Goal: Information Seeking & Learning: Learn about a topic

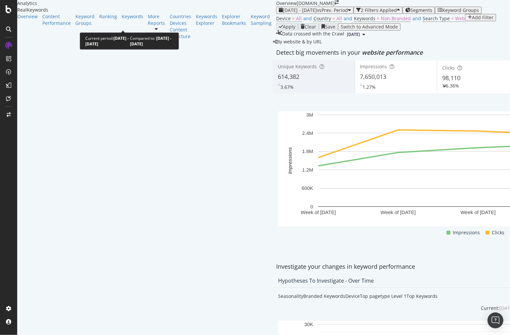
click at [279, 13] on div "2025 May. 7th - Jun. 3rd vs Prev. Period" at bounding box center [315, 10] width 72 height 5
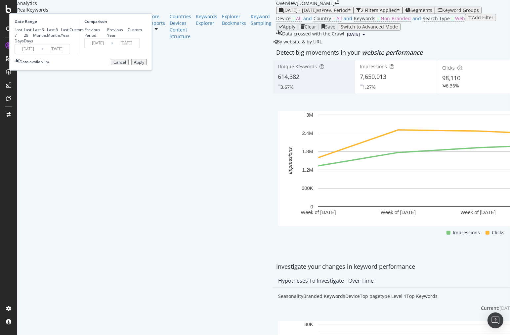
click at [41, 54] on input "2025/05/07" at bounding box center [28, 48] width 26 height 9
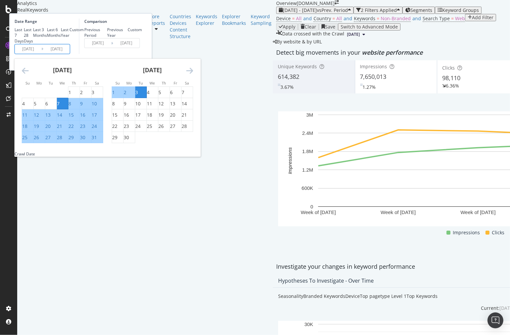
scroll to position [37, 0]
click at [97, 141] on div "31" at bounding box center [94, 137] width 5 height 7
type input "2025/05/31"
type input "2025/05/27"
type input "2025/05/30"
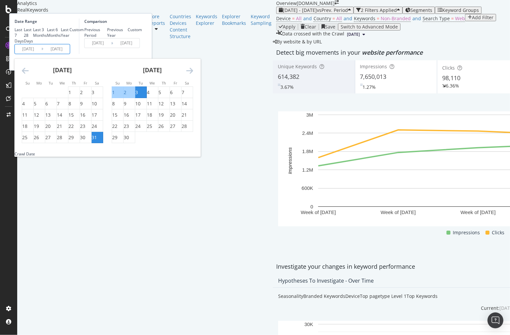
click at [193, 74] on icon "Move forward to switch to the next month." at bounding box center [189, 71] width 7 height 8
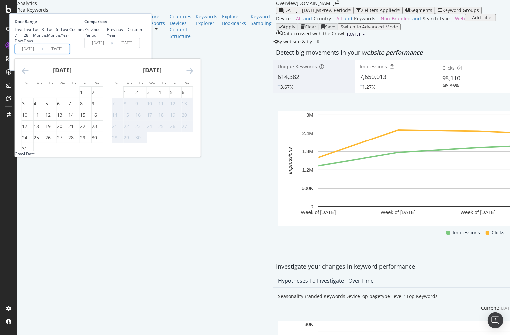
click at [41, 54] on input "2025/05/31" at bounding box center [28, 48] width 26 height 9
click at [33, 152] on div "31" at bounding box center [27, 148] width 11 height 7
type input "2025/08/31"
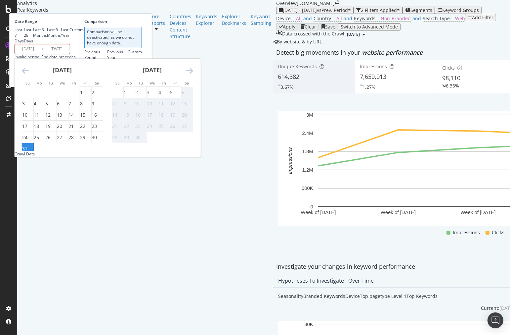
click at [184, 96] on div "6" at bounding box center [183, 92] width 3 height 7
type input "2025/09/06"
type input "2025/08/24"
type input "2025/08/30"
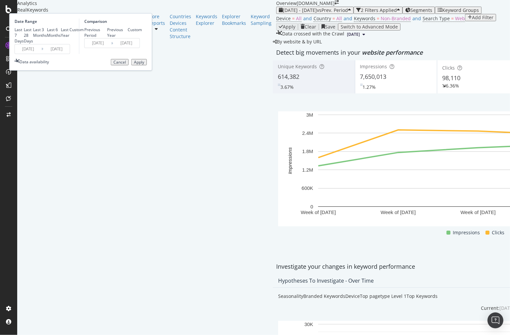
click at [128, 37] on div "Previous Year" at bounding box center [117, 32] width 21 height 11
type input "2024/09/01"
type input "2024/09/07"
click at [108, 30] on div "Previous Period" at bounding box center [95, 32] width 23 height 11
type input "2025/08/24"
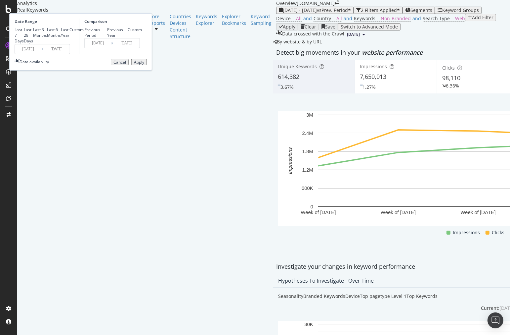
type input "2025/08/30"
click at [111, 48] on input "2025/08/24" at bounding box center [98, 42] width 26 height 9
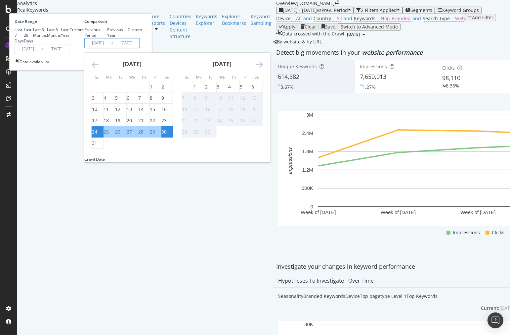
click at [142, 54] on div "Comparison Previous Period Previous Year Custom 2025/08/24 Navigate forward to …" at bounding box center [110, 36] width 63 height 35
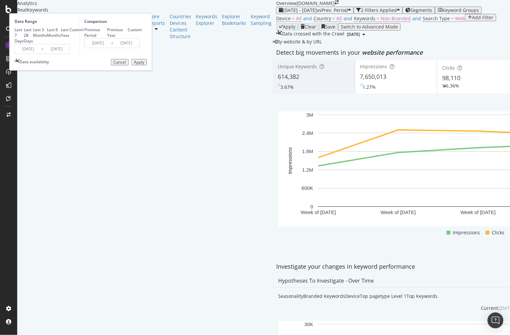
click at [144, 65] on div "Apply" at bounding box center [139, 62] width 10 height 5
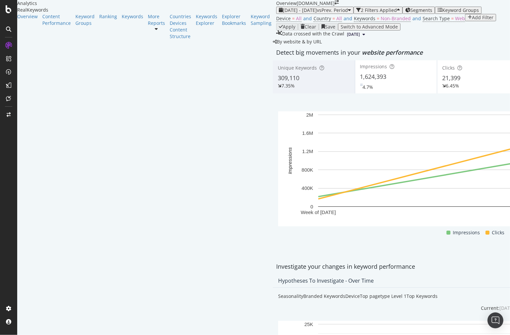
click at [403, 14] on button "Segments" at bounding box center [419, 10] width 32 height 7
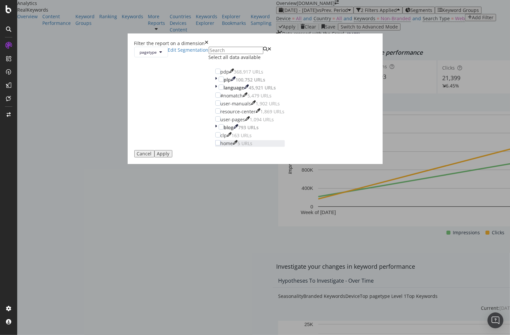
click at [215, 147] on div "home 5 URLs" at bounding box center [250, 143] width 70 height 7
click at [170, 156] on div "Apply" at bounding box center [163, 153] width 13 height 5
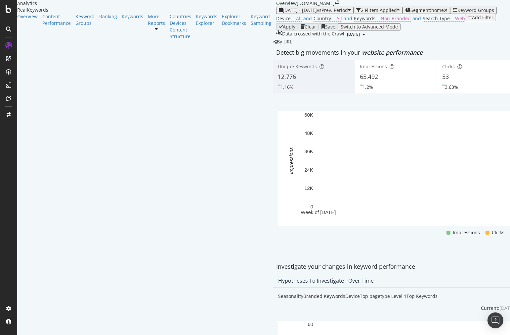
scroll to position [735, 0]
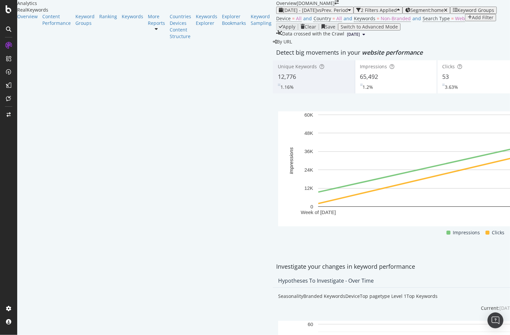
click at [381, 22] on span "Non-Branded" at bounding box center [396, 18] width 30 height 6
click at [177, 48] on span "Non-Branded" at bounding box center [166, 46] width 25 height 6
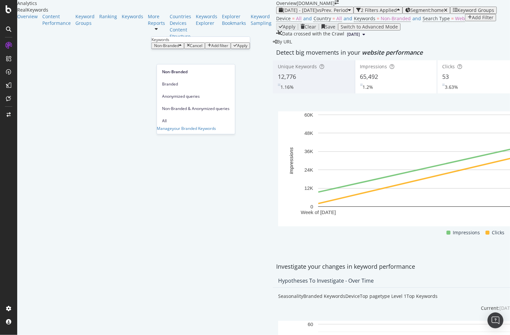
drag, startPoint x: 323, startPoint y: 60, endPoint x: 241, endPoint y: 33, distance: 85.8
click at [322, 23] on div "Device = All and Country = All and Keywords = Non-Branded and Search Type = Web…" at bounding box center [478, 18] width 404 height 9
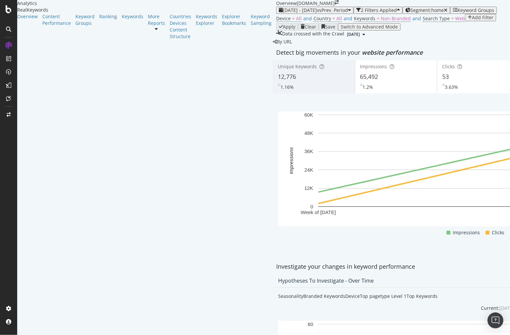
click at [405, 13] on icon "button" at bounding box center [407, 10] width 5 height 5
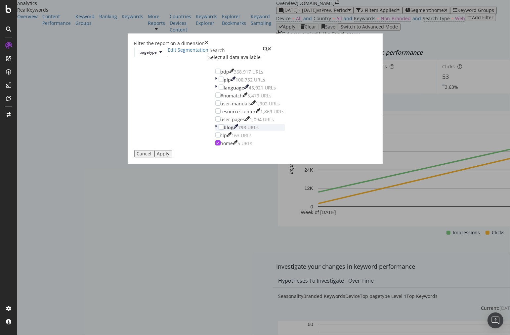
drag, startPoint x: 197, startPoint y: 224, endPoint x: 205, endPoint y: 207, distance: 19.0
click at [216, 144] on icon "modal" at bounding box center [217, 142] width 3 height 3
click at [219, 82] on div "modal" at bounding box center [221, 78] width 5 height 5
click at [172, 157] on button "Apply" at bounding box center [164, 153] width 18 height 7
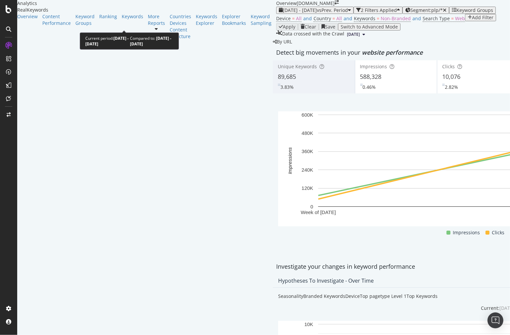
click at [283, 13] on span "[DATE] - [DATE]" at bounding box center [300, 10] width 34 height 6
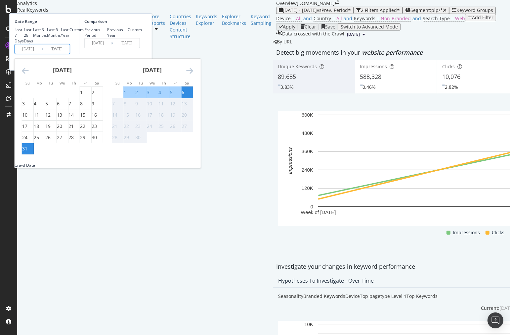
click at [41, 54] on input "2025/08/31" at bounding box center [28, 48] width 26 height 9
click at [111, 48] on input "2025/08/24" at bounding box center [98, 42] width 26 height 9
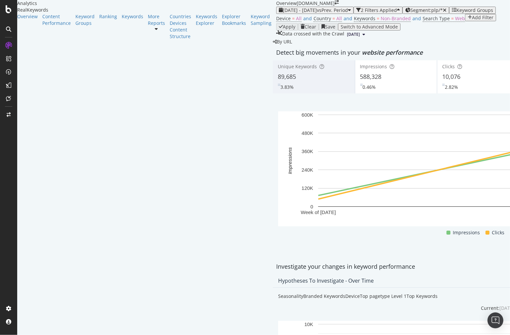
click at [276, 23] on div "Device = All and Country = All and Keywords = Non-Branded and Search Type = Web…" at bounding box center [386, 18] width 220 height 9
click at [411, 13] on span "Segment: plp/*" at bounding box center [427, 10] width 32 height 6
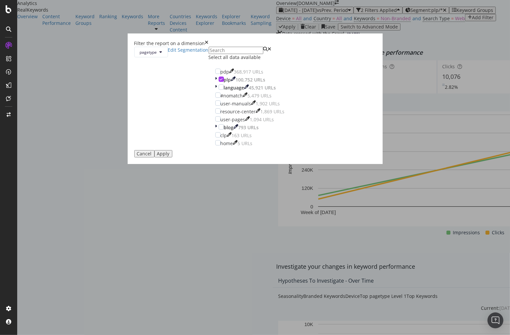
click at [303, 37] on div "Filter the report on a dimension pagetype Edit Segmentation Select all data ava…" at bounding box center [255, 167] width 510 height 335
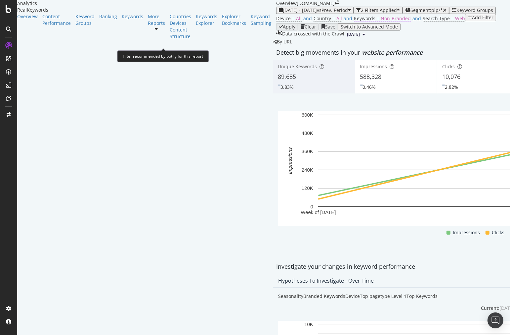
click at [377, 22] on span "=" at bounding box center [378, 18] width 3 height 6
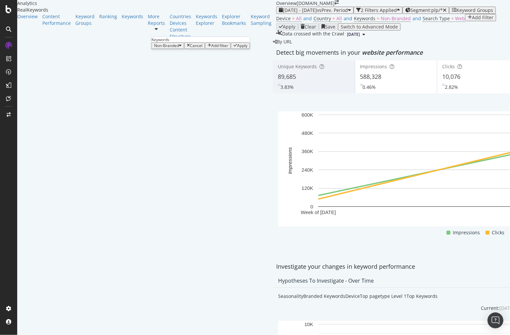
click at [175, 48] on div "Non-Branded" at bounding box center [167, 45] width 27 height 5
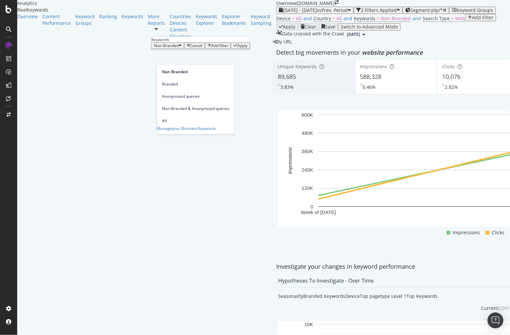
click at [187, 118] on span "All" at bounding box center [196, 121] width 68 height 6
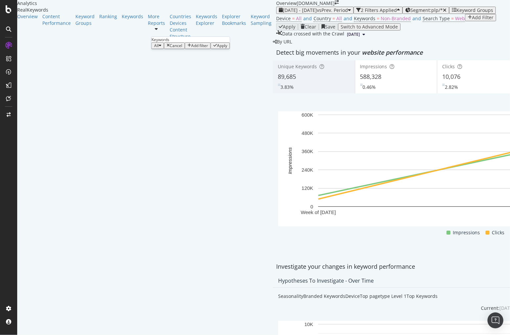
click at [226, 48] on div "Apply" at bounding box center [222, 45] width 10 height 5
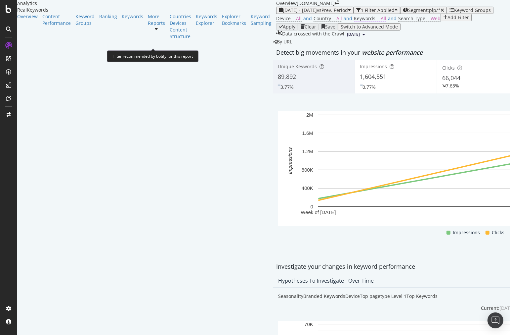
click at [381, 22] on span "All" at bounding box center [384, 18] width 6 height 6
click at [162, 48] on icon "button" at bounding box center [160, 45] width 3 height 5
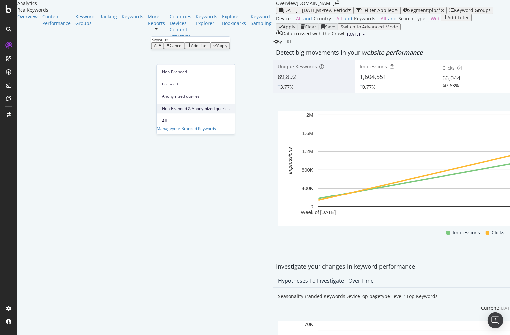
click at [183, 106] on span "Non-Branded & Anonymized queries" at bounding box center [196, 109] width 68 height 6
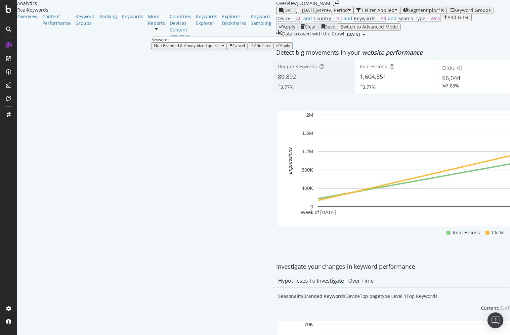
drag, startPoint x: 232, startPoint y: 74, endPoint x: 237, endPoint y: 75, distance: 5.8
click at [280, 48] on div "Apply" at bounding box center [285, 45] width 10 height 5
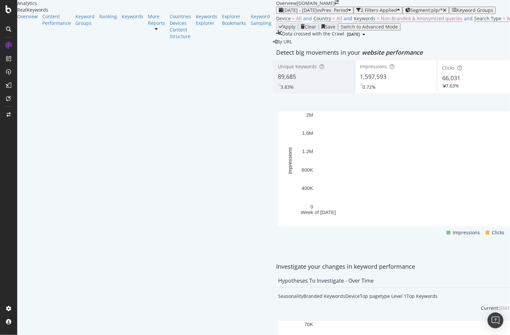
scroll to position [772, 0]
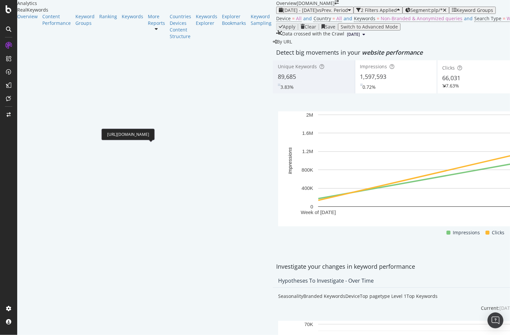
click at [155, 133] on div "https://www.partstown.com/first-company/8arsxb0-126-41l-bfxx/parts" at bounding box center [128, 134] width 53 height 12
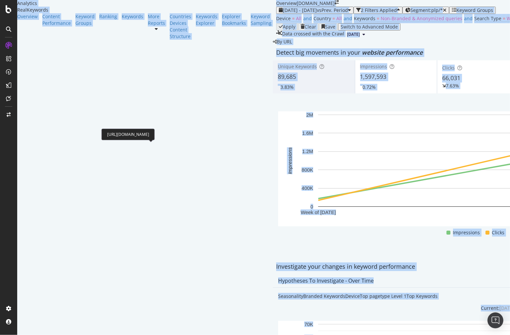
click at [155, 133] on div "https://www.partstown.com/first-company/8arsxb0-126-41l-bfxx/parts" at bounding box center [128, 134] width 53 height 12
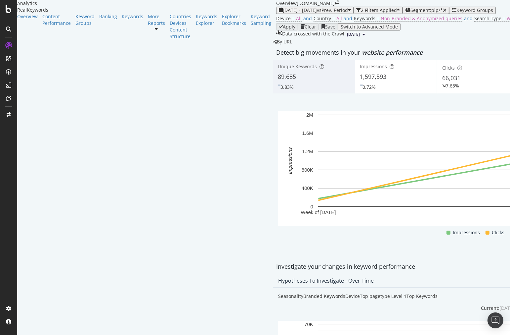
click at [381, 22] on span "Non-Branded & Anonymized queries" at bounding box center [422, 18] width 82 height 6
click at [204, 31] on span "Non-Branded & Anonymized queries" at bounding box center [188, 29] width 68 height 6
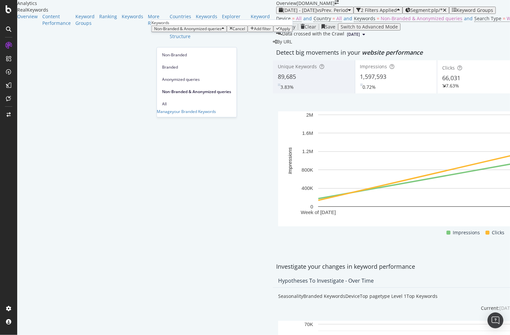
click at [207, 54] on span "Non-Branded" at bounding box center [196, 55] width 69 height 6
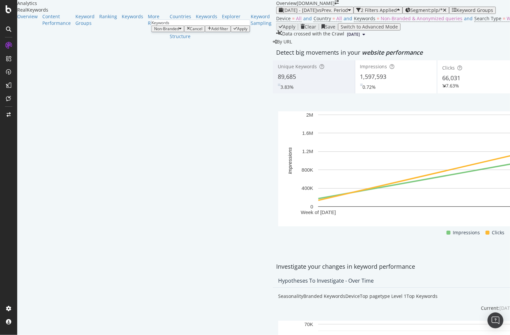
click at [237, 31] on div "Apply" at bounding box center [242, 28] width 10 height 5
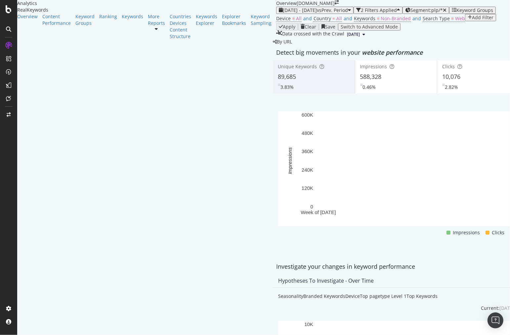
scroll to position [772, 0]
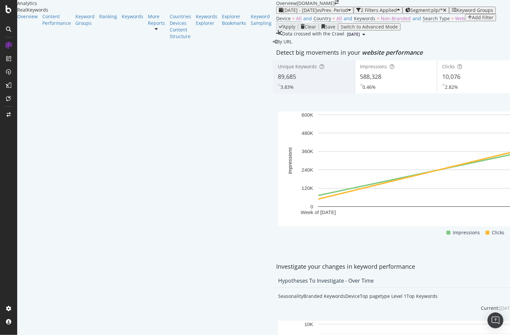
click at [155, 133] on div "https://www.partstown.com/first-company/8arsxb0-126-41l-bfxx/parts" at bounding box center [128, 134] width 53 height 12
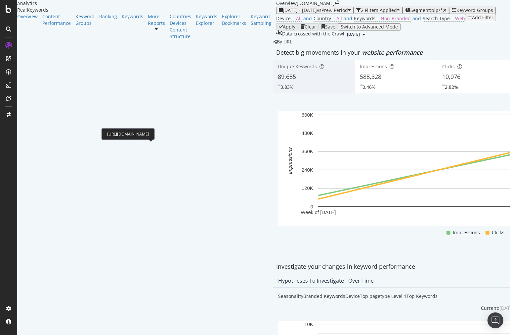
click at [155, 133] on div "https://www.partstown.com/first-company/8arsxb0-126-41l-bfxx/parts" at bounding box center [128, 134] width 53 height 12
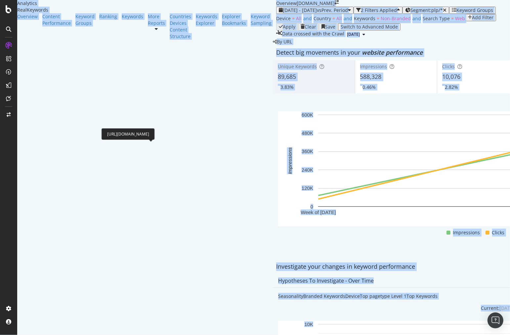
drag, startPoint x: 173, startPoint y: 133, endPoint x: 163, endPoint y: 133, distance: 10.0
click at [155, 133] on div "https://www.partstown.com/first-company/8arsxb0-126-41l-bfxx/parts" at bounding box center [128, 134] width 53 height 12
copy div "parts"
click at [155, 133] on div "https://www.partstown.com/first-company/8arsxb0-126-41l-bfxx/parts" at bounding box center [128, 134] width 53 height 12
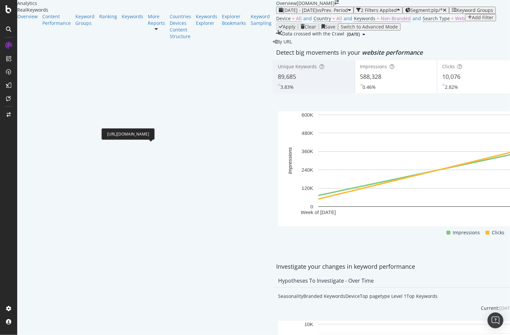
click at [155, 133] on div "https://www.partstown.com/first-company/8arsxb0-126-41l-bfxx/parts" at bounding box center [128, 134] width 53 height 12
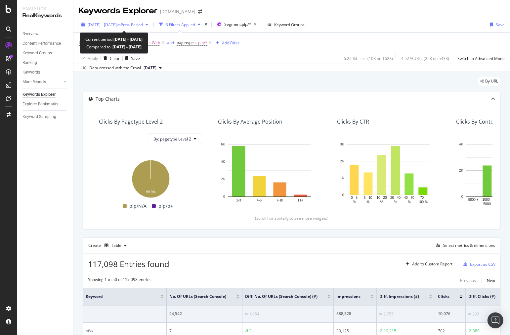
click at [143, 25] on span "vs Prev. Period" at bounding box center [130, 25] width 26 height 6
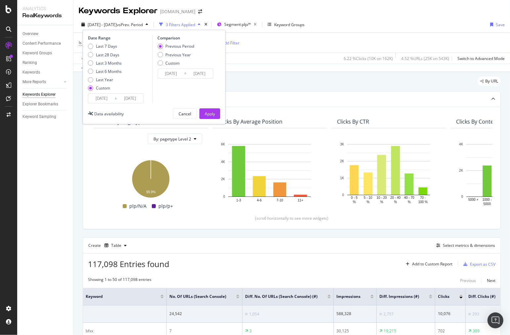
click at [176, 72] on input "2025/08/24" at bounding box center [171, 73] width 26 height 9
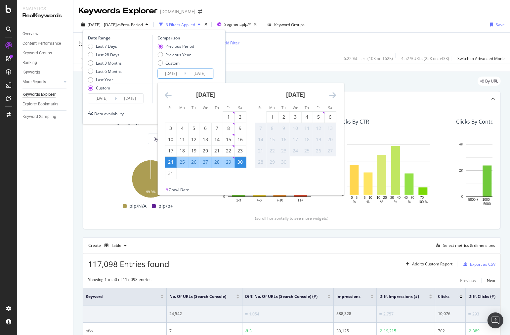
click at [110, 99] on input "2025/08/31" at bounding box center [101, 98] width 26 height 9
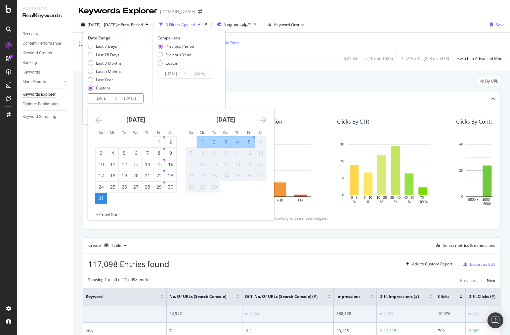
click at [164, 90] on div "Comparison Previous Period Previous Year Custom 2025/08/24 Navigate forward to …" at bounding box center [183, 69] width 63 height 68
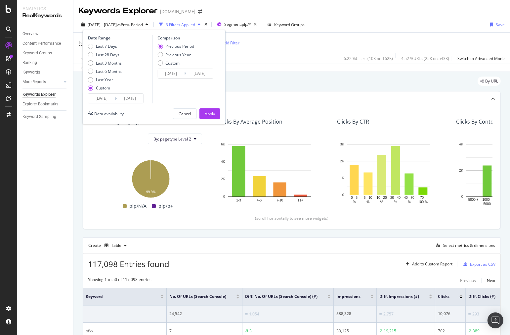
click at [167, 74] on input "2025/08/24" at bounding box center [171, 73] width 26 height 9
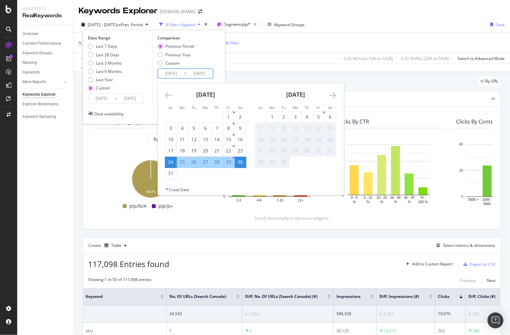
click at [356, 48] on div "Is Branded = No and Search Type = Web and pagetype = plp/* Add Filter" at bounding box center [292, 43] width 426 height 20
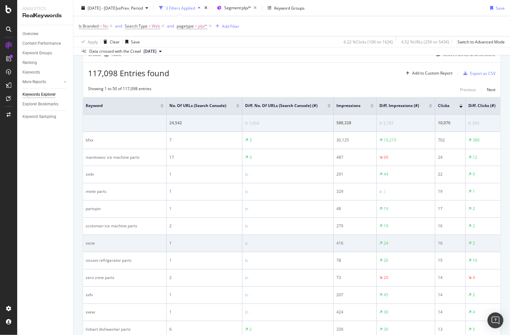
scroll to position [233, 0]
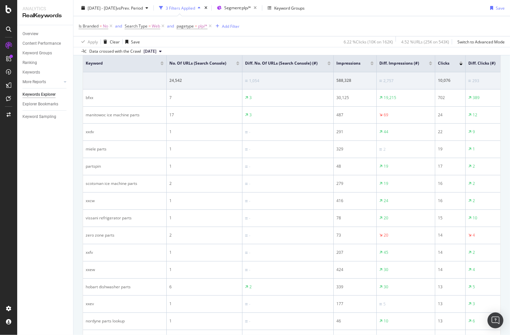
click at [429, 64] on div at bounding box center [430, 65] width 3 height 2
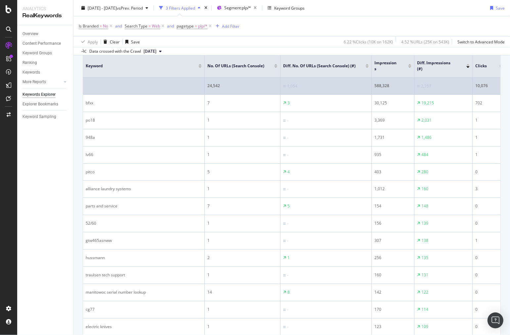
scroll to position [196, 0]
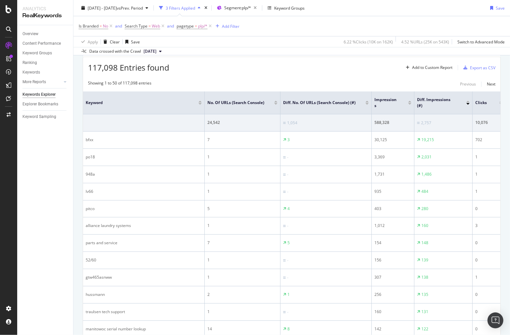
click at [468, 103] on div at bounding box center [468, 104] width 3 height 2
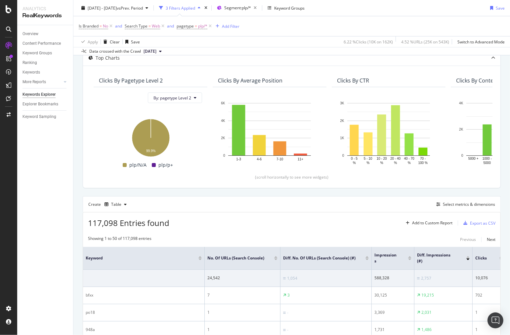
scroll to position [196, 0]
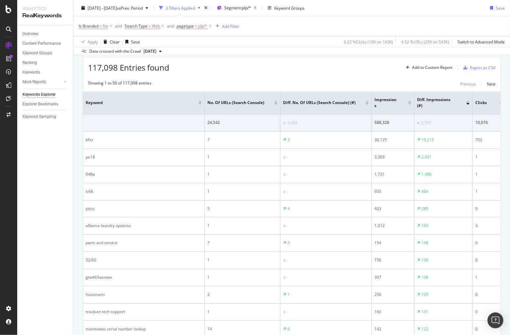
click at [469, 103] on div at bounding box center [468, 104] width 3 height 2
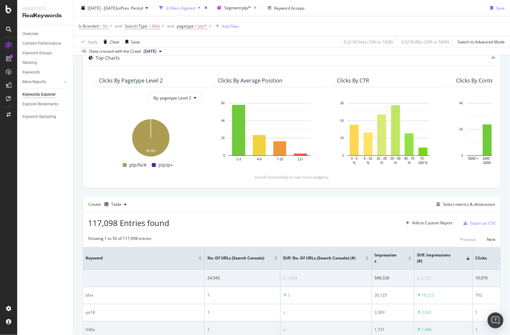
scroll to position [196, 0]
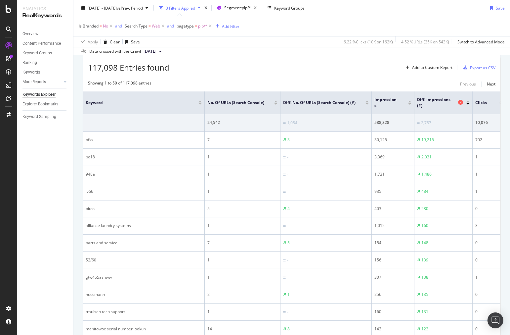
click at [457, 103] on div "Diff. Impressions (#)" at bounding box center [441, 103] width 49 height 12
drag, startPoint x: 442, startPoint y: 105, endPoint x: 448, endPoint y: 105, distance: 6.6
click at [442, 105] on span "Diff. Impressions (#)" at bounding box center [436, 103] width 39 height 12
click at [469, 105] on div "Diff. Impressions (#)" at bounding box center [443, 103] width 53 height 12
click at [469, 101] on div at bounding box center [468, 102] width 3 height 2
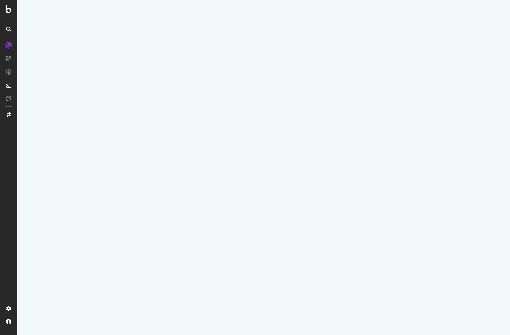
click at [387, 114] on div at bounding box center [263, 167] width 493 height 335
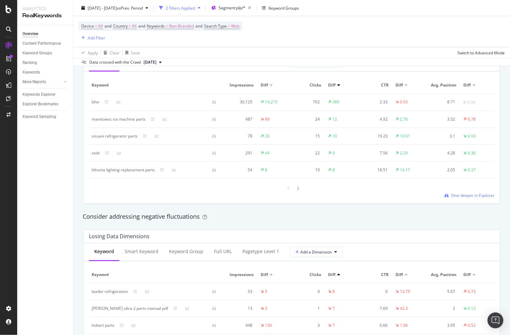
scroll to position [588, 0]
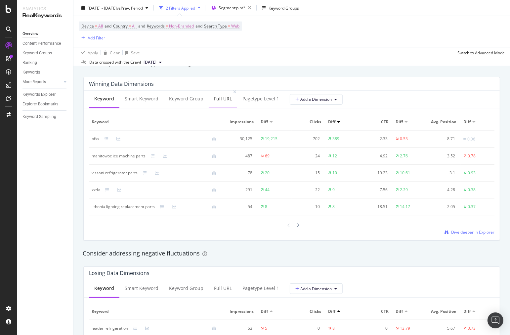
click at [215, 94] on div "Full URL" at bounding box center [223, 99] width 28 height 18
click at [92, 94] on div "Keyword" at bounding box center [104, 99] width 30 height 18
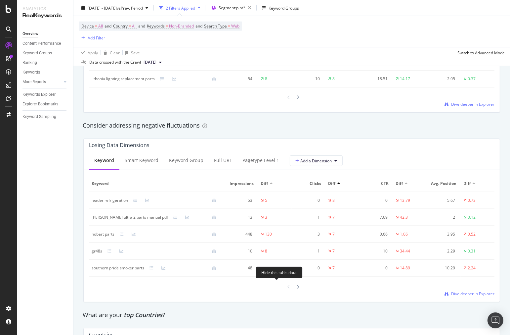
scroll to position [772, 0]
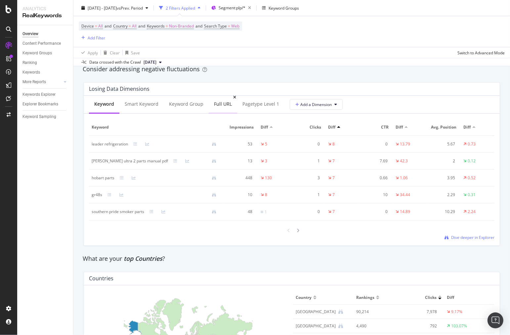
click at [211, 100] on div "Full URL" at bounding box center [223, 104] width 28 height 18
click at [295, 236] on div at bounding box center [298, 231] width 6 height 9
click at [286, 236] on div at bounding box center [289, 231] width 6 height 9
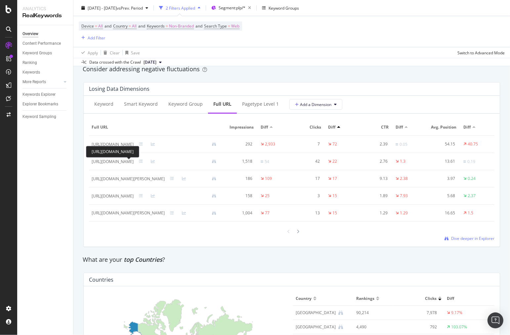
click at [134, 163] on div "https://www.partstown.com/miele/parts" at bounding box center [113, 162] width 42 height 6
copy div "https://www.partstown.com/miele/parts"
click at [77, 155] on div "By URL Detect big movements in your website performance Unique Keywords 89,685 …" at bounding box center [291, 14] width 437 height 1407
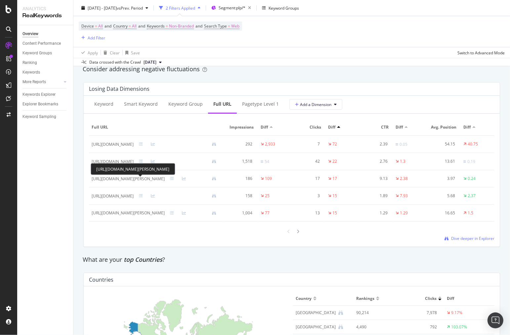
click at [148, 180] on div "https://www.partstown.com/vulcan-hart/vc4gd/parts" at bounding box center [128, 179] width 73 height 6
drag, startPoint x: 148, startPoint y: 180, endPoint x: 158, endPoint y: 179, distance: 10.4
click at [158, 179] on div "https://www.partstown.com/vulcan-hart/vc4gd/parts" at bounding box center [128, 179] width 73 height 6
click at [158, 178] on div "https://www.partstown.com/vulcan-hart/vc4gd/parts" at bounding box center [128, 179] width 73 height 6
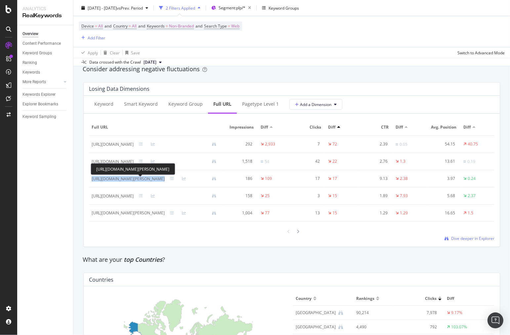
click at [158, 178] on div "https://www.partstown.com/vulcan-hart/vc4gd/parts" at bounding box center [128, 179] width 73 height 6
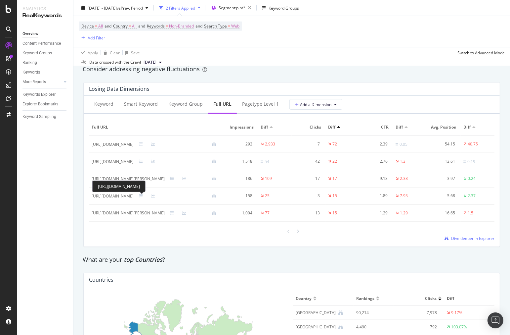
click at [134, 197] on div "https://www.partstown.com/leader-refrigeration/parts" at bounding box center [113, 196] width 42 height 6
copy div "https://www.partstown.com/leader-refrigeration/parts"
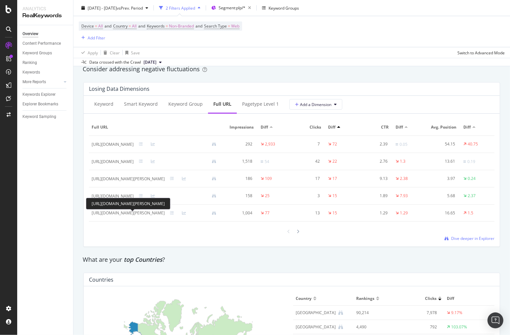
click at [143, 214] on div "https://www.partstown.com/goodman/parts" at bounding box center [128, 213] width 73 height 6
copy div "https://www.partstown.com/goodman/parts"
click at [297, 236] on div at bounding box center [298, 231] width 6 height 9
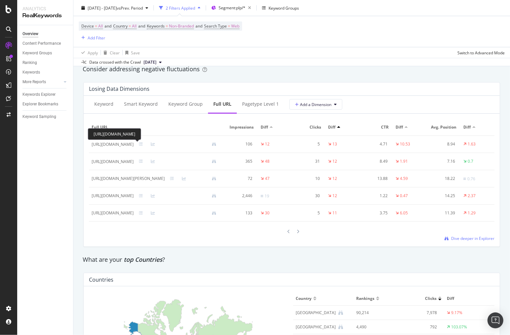
click at [131, 143] on div "https://www.partstown.com/kairak/kbp-91s/parts" at bounding box center [113, 144] width 42 height 6
click at [134, 145] on div "https://www.partstown.com/kairak/kbp-91s/parts" at bounding box center [113, 144] width 42 height 6
copy div "kairak"
click at [134, 163] on div "https://www.partstown.com/zero-zone/parts" at bounding box center [113, 162] width 42 height 6
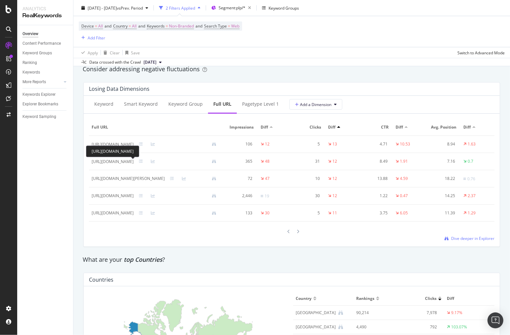
drag, startPoint x: 147, startPoint y: 163, endPoint x: 155, endPoint y: 164, distance: 7.5
click at [134, 164] on div "https://www.partstown.com/zero-zone/parts" at bounding box center [113, 162] width 42 height 6
copy div "zero-zone"
click at [134, 162] on div "https://www.partstown.com/zero-zone/parts" at bounding box center [113, 162] width 42 height 6
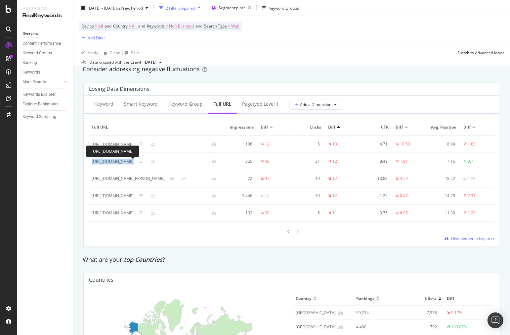
click at [134, 162] on div "https://www.partstown.com/zero-zone/parts" at bounding box center [113, 162] width 42 height 6
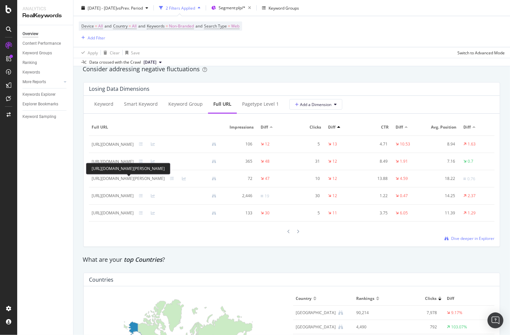
click at [148, 178] on div "https://www.partstown.com/kiefer/parts" at bounding box center [128, 178] width 73 height 6
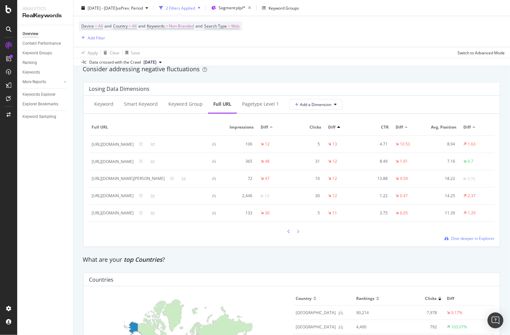
click at [287, 236] on div at bounding box center [289, 231] width 6 height 9
click at [297, 233] on icon at bounding box center [298, 231] width 3 height 4
click at [297, 236] on div at bounding box center [298, 231] width 6 height 9
click at [241, 8] on span "Segment: plp/*" at bounding box center [232, 8] width 27 height 6
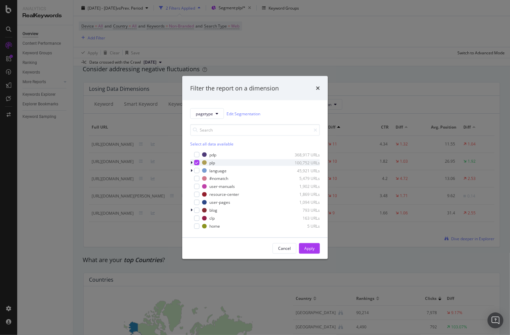
click at [199, 162] on div "modal" at bounding box center [196, 162] width 5 height 5
click at [197, 154] on div "modal" at bounding box center [196, 154] width 5 height 5
click at [309, 251] on div "Apply" at bounding box center [309, 248] width 10 height 10
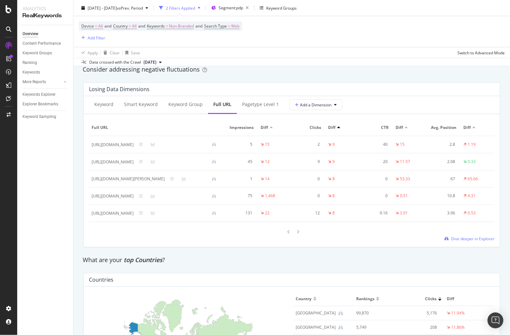
click at [273, 128] on div at bounding box center [271, 127] width 3 height 2
click at [341, 128] on div at bounding box center [338, 127] width 3 height 2
click at [330, 109] on button "Add a Dimension" at bounding box center [316, 104] width 53 height 11
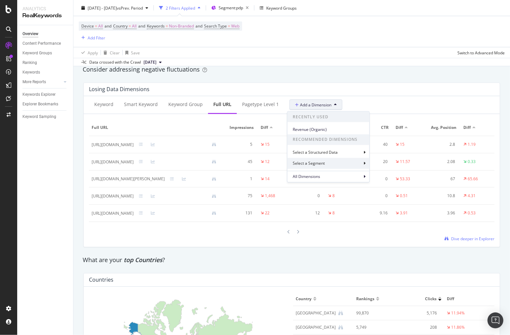
click at [360, 164] on div "Select a Segment" at bounding box center [329, 163] width 82 height 11
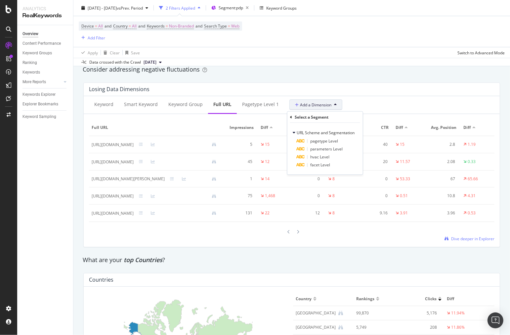
click at [337, 105] on button "Add a Dimension" at bounding box center [316, 104] width 53 height 11
click at [334, 104] on icon at bounding box center [335, 105] width 3 height 4
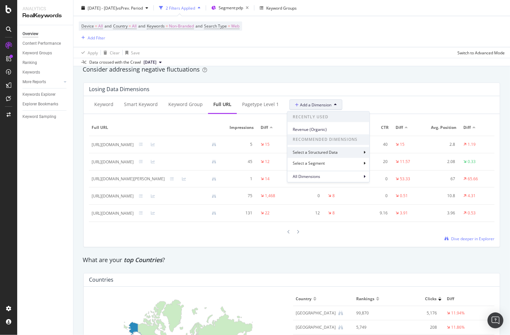
click at [348, 153] on div "Select a Structured Data" at bounding box center [329, 152] width 82 height 11
click at [347, 149] on div "Date" at bounding box center [325, 152] width 73 height 9
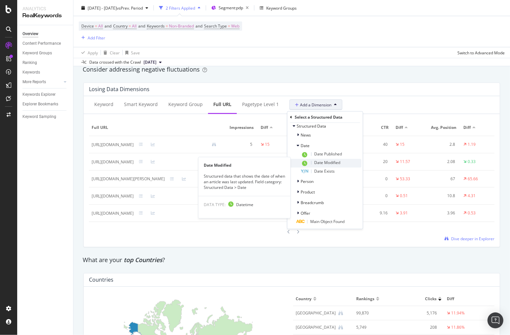
scroll to position [9, 0]
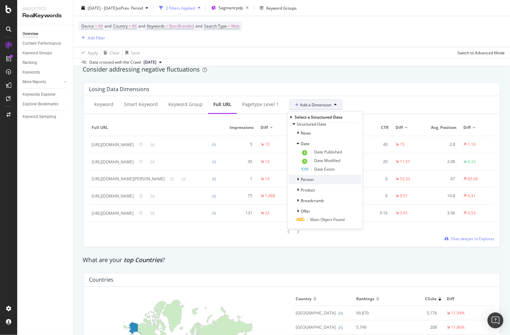
click at [335, 175] on div "Person" at bounding box center [325, 179] width 73 height 9
click at [335, 200] on div "Breadcrumb" at bounding box center [325, 200] width 73 height 9
click at [335, 199] on div "Breadcrumb" at bounding box center [325, 200] width 73 height 9
click at [337, 193] on div "Product" at bounding box center [325, 189] width 73 height 9
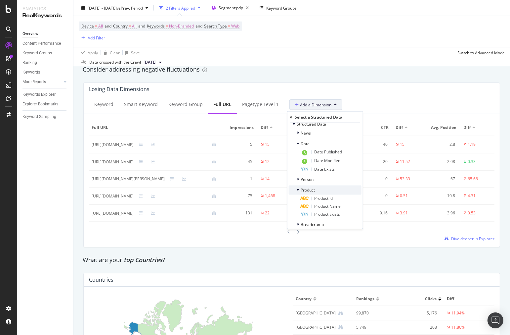
click at [338, 190] on div "Product" at bounding box center [325, 189] width 73 height 9
click at [341, 183] on div "Person" at bounding box center [325, 179] width 73 height 9
click at [342, 182] on div "Person" at bounding box center [325, 179] width 73 height 9
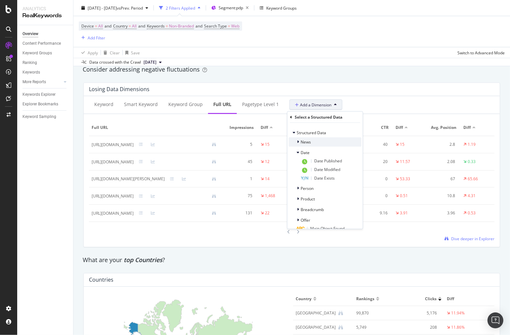
click at [330, 141] on div "News" at bounding box center [325, 141] width 73 height 9
click at [312, 131] on span "Structured Data" at bounding box center [311, 133] width 29 height 6
click at [291, 118] on icon at bounding box center [291, 117] width 2 height 4
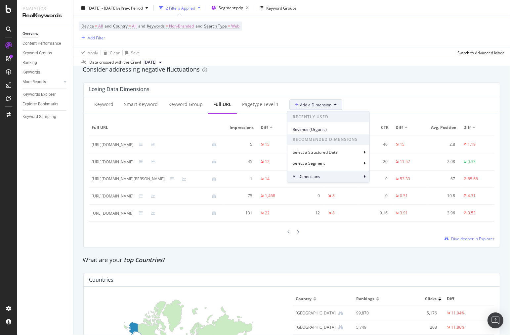
click at [329, 175] on div "All Dimensions" at bounding box center [329, 176] width 82 height 11
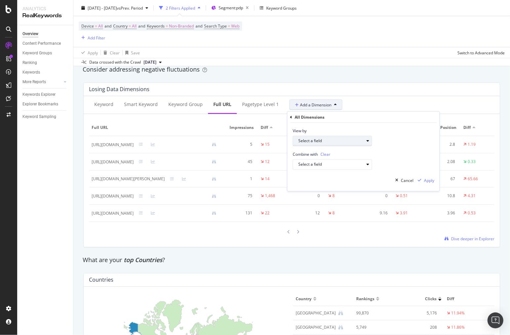
click at [330, 141] on div "Select a field" at bounding box center [332, 141] width 66 height 4
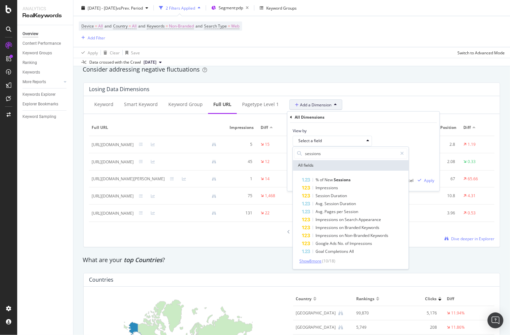
type input "sessions"
click at [322, 262] on span "Show 8 more" at bounding box center [311, 261] width 22 height 6
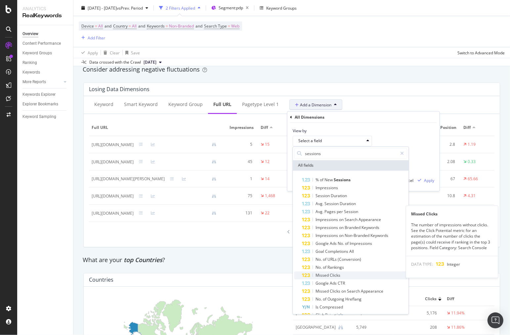
scroll to position [10, 0]
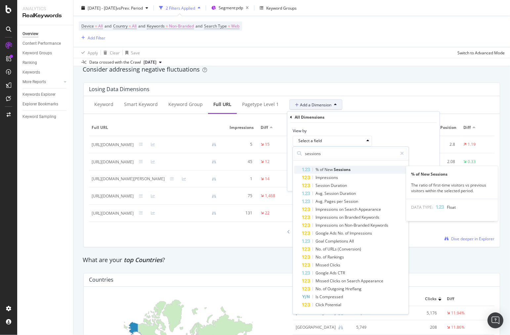
click at [332, 169] on span "New" at bounding box center [329, 169] width 9 height 6
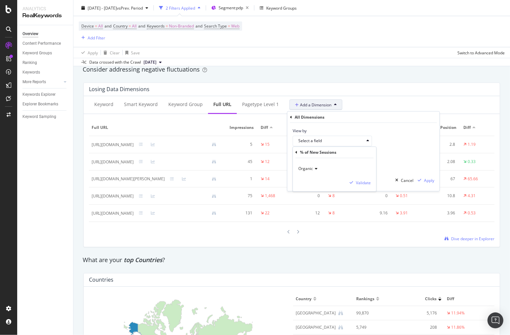
click at [314, 170] on icon at bounding box center [315, 168] width 5 height 4
click at [327, 166] on div "Organic" at bounding box center [334, 168] width 73 height 11
click at [366, 184] on div "Validate" at bounding box center [363, 183] width 15 height 6
click at [356, 160] on div "Select a field" at bounding box center [335, 164] width 73 height 9
click at [385, 156] on div "Combine with Clear Select a field" at bounding box center [364, 157] width 152 height 23
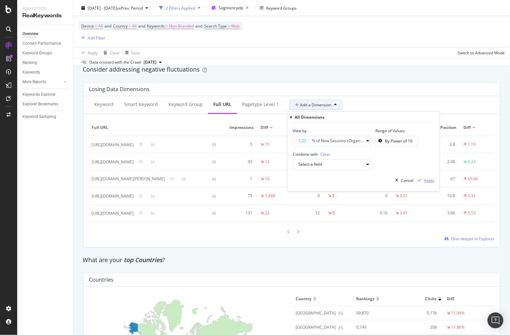
click at [434, 179] on div "Apply" at bounding box center [429, 180] width 10 height 6
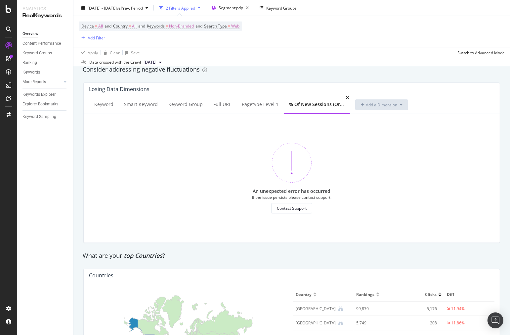
click at [309, 105] on div "% of New Sessions (Organic)" at bounding box center [317, 104] width 56 height 7
drag, startPoint x: 313, startPoint y: 106, endPoint x: 344, endPoint y: 97, distance: 32.1
click at [346, 97] on icon at bounding box center [347, 98] width 3 height 4
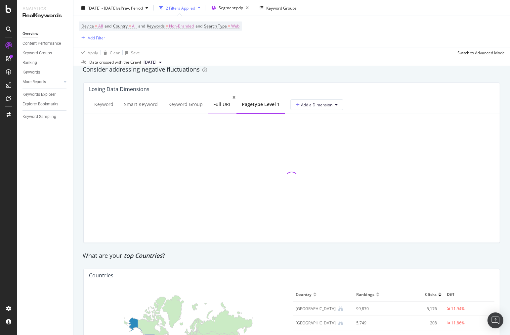
click at [226, 107] on div "Full URL" at bounding box center [222, 104] width 18 height 7
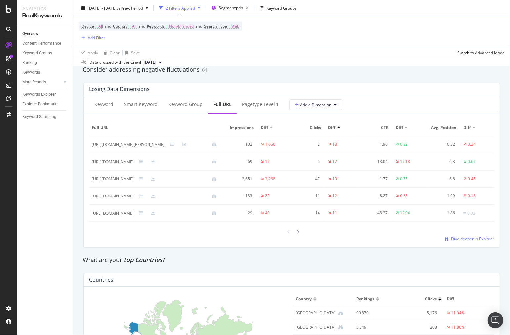
scroll to position [0, 0]
click at [159, 127] on span "Full URL" at bounding box center [156, 127] width 128 height 6
click at [461, 241] on span "Dive deeper in Explorer" at bounding box center [472, 239] width 43 height 6
drag, startPoint x: 160, startPoint y: 146, endPoint x: 159, endPoint y: 130, distance: 16.2
drag, startPoint x: 159, startPoint y: 130, endPoint x: 151, endPoint y: 143, distance: 15.3
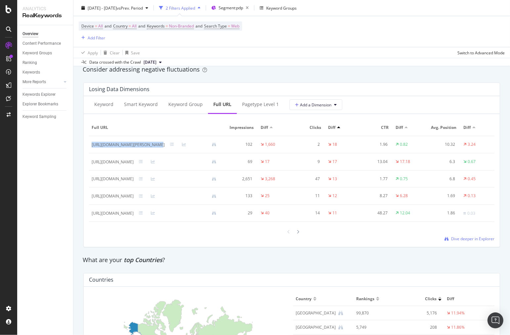
click at [151, 143] on div "https://www.partstown.com/taylor-freezers/taf057805" at bounding box center [128, 144] width 73 height 6
click at [150, 146] on div "https://www.partstown.com/taylor-freezers/taf057805" at bounding box center [128, 145] width 73 height 6
click at [341, 127] on div at bounding box center [338, 127] width 3 height 2
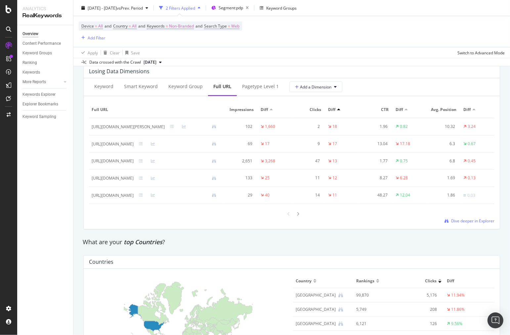
scroll to position [772, 0]
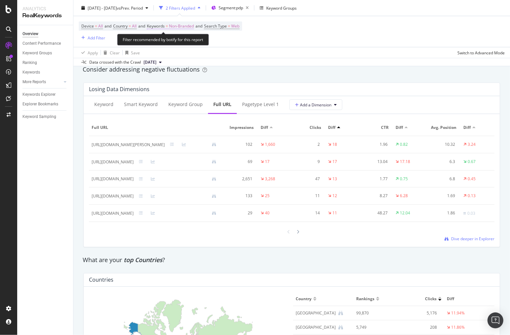
click at [187, 27] on span "Non-Branded" at bounding box center [181, 26] width 25 height 9
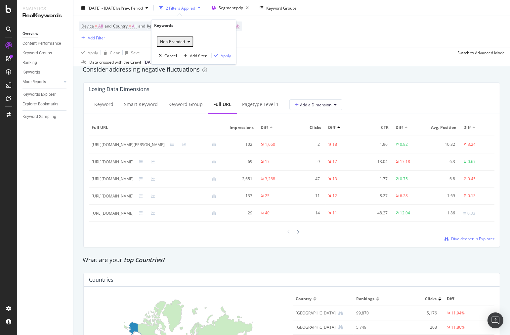
click at [176, 42] on span "Non-Branded" at bounding box center [171, 42] width 27 height 6
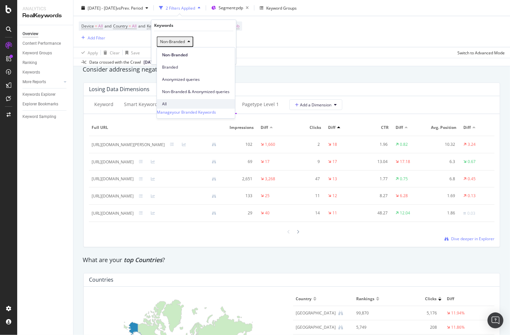
click at [177, 99] on div "All" at bounding box center [196, 104] width 78 height 10
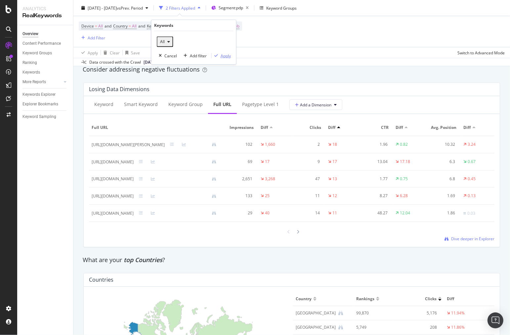
click at [223, 53] on div "Apply" at bounding box center [226, 56] width 10 height 6
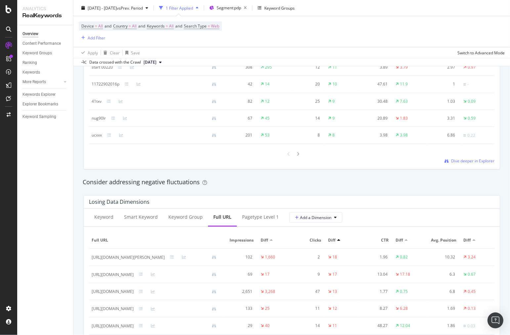
scroll to position [772, 0]
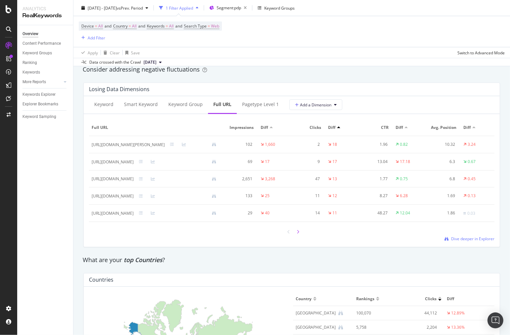
click at [297, 236] on div at bounding box center [298, 231] width 6 height 9
click at [297, 234] on icon at bounding box center [298, 232] width 3 height 4
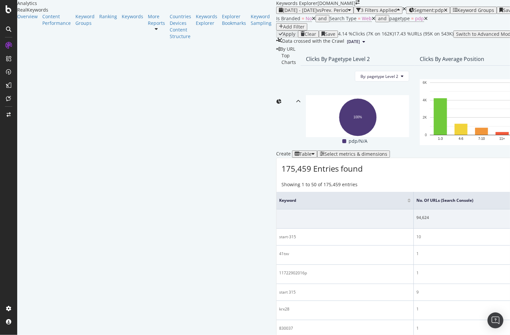
click at [276, 150] on div "Create Table" at bounding box center [296, 153] width 41 height 7
click at [295, 151] on div "Table" at bounding box center [305, 153] width 20 height 5
click at [312, 151] on div "button" at bounding box center [313, 153] width 3 height 5
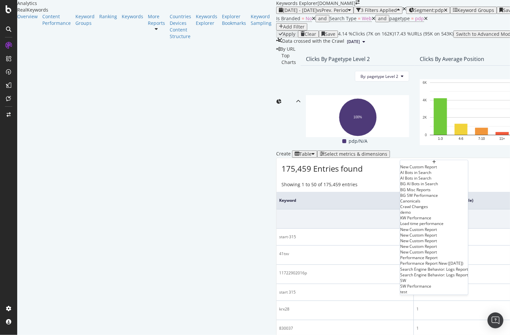
scroll to position [170, 0]
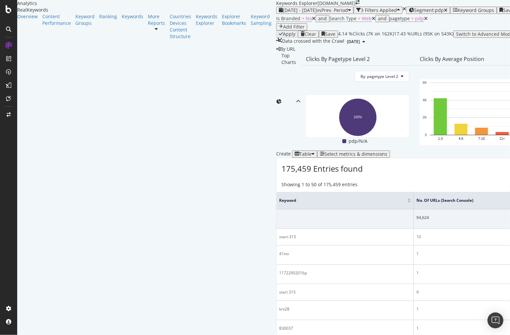
scroll to position [0, 188]
click at [388, 151] on div "Select metrics & dimensions" at bounding box center [356, 153] width 63 height 5
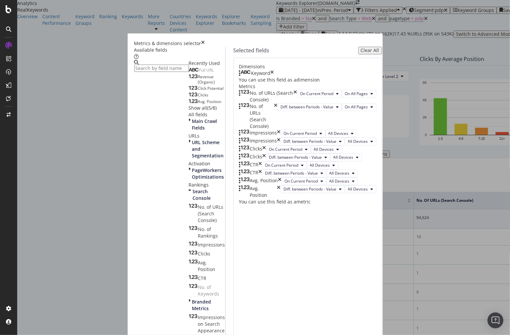
scroll to position [131, 0]
click at [189, 72] on input "modal" at bounding box center [161, 68] width 55 height 7
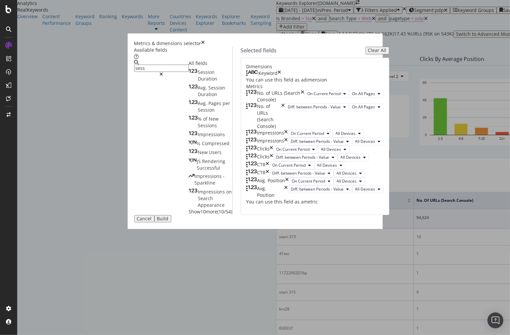
type input "sess"
click at [189, 208] on span "Show 10 more" at bounding box center [203, 211] width 29 height 6
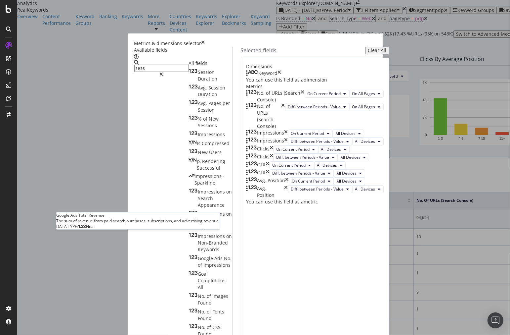
scroll to position [12, 0]
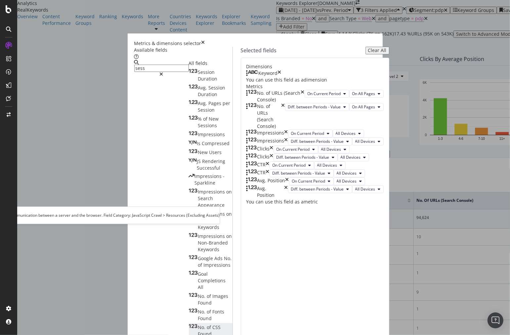
scroll to position [0, 0]
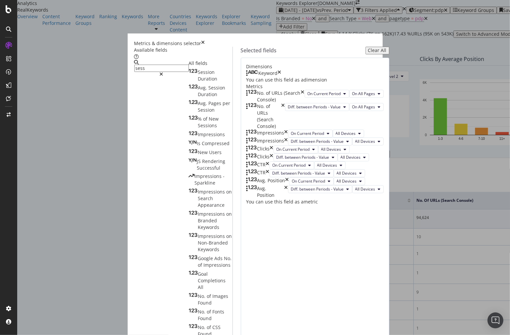
click at [445, 74] on div "Metrics & dimensions selector Available fields sess All fields Session Duration…" at bounding box center [255, 167] width 510 height 335
